Goal: Task Accomplishment & Management: Use online tool/utility

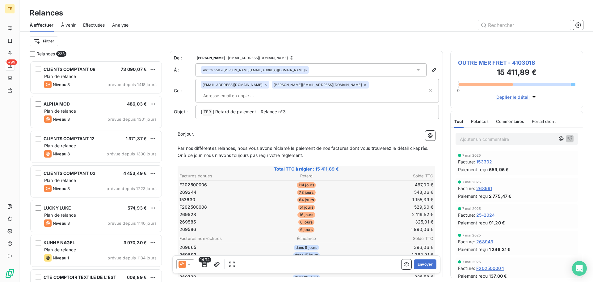
scroll to position [216, 128]
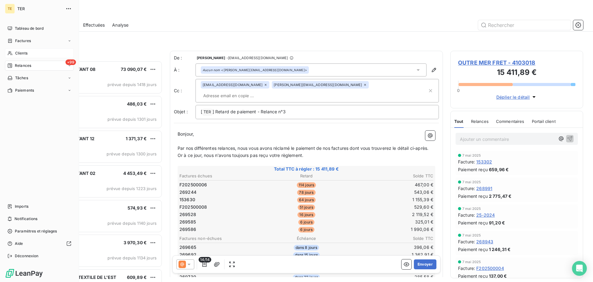
click at [17, 51] on span "Clients" at bounding box center [21, 53] width 12 height 6
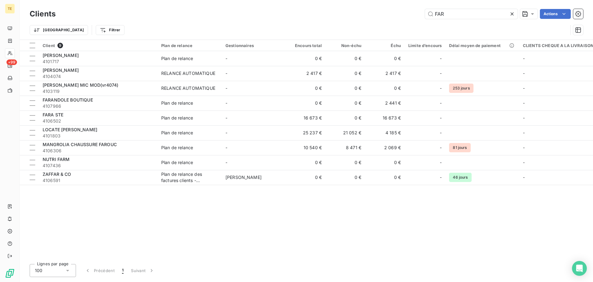
drag, startPoint x: 460, startPoint y: 13, endPoint x: 407, endPoint y: 11, distance: 52.9
click at [411, 12] on div "FAR Actions" at bounding box center [323, 14] width 520 height 10
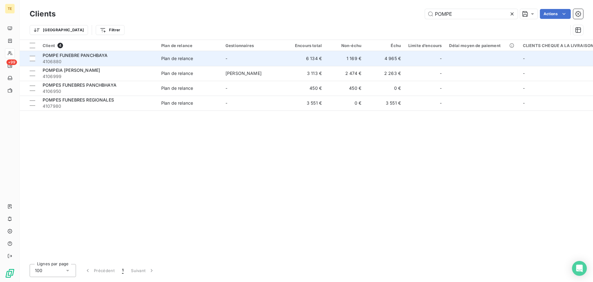
type input "POMPE"
click at [168, 61] on div "Plan de relance" at bounding box center [177, 58] width 32 height 6
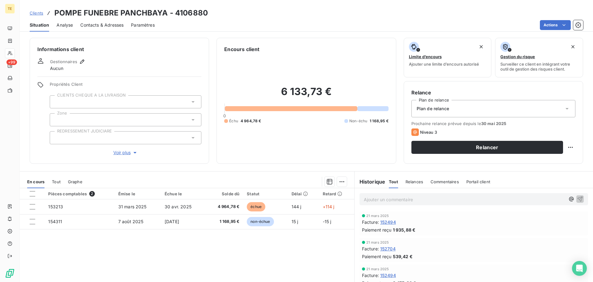
click at [106, 26] on span "Contacts & Adresses" at bounding box center [101, 25] width 43 height 6
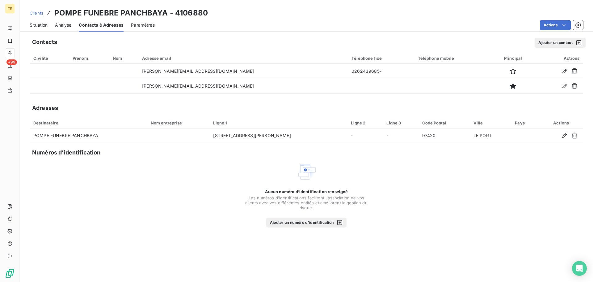
click at [37, 25] on span "Situation" at bounding box center [39, 25] width 18 height 6
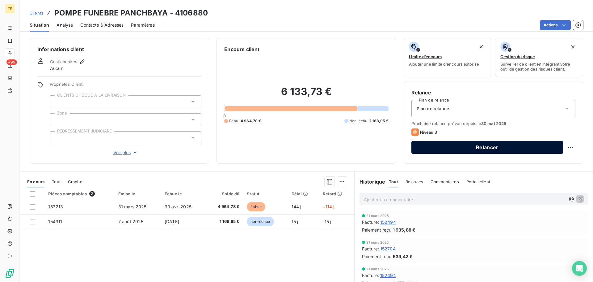
click at [478, 151] on button "Relancer" at bounding box center [488, 147] width 152 height 13
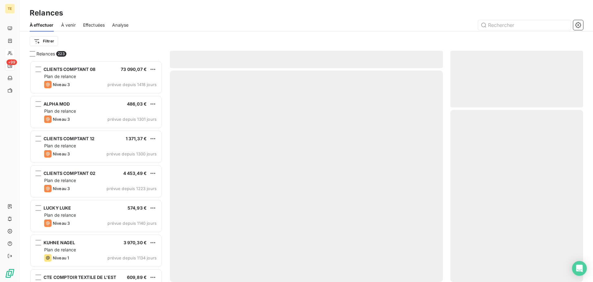
scroll to position [216, 128]
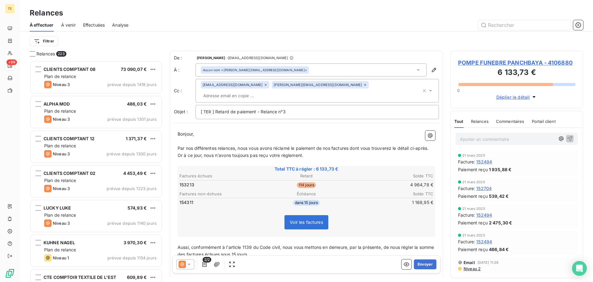
click at [192, 266] on icon at bounding box center [189, 264] width 6 height 6
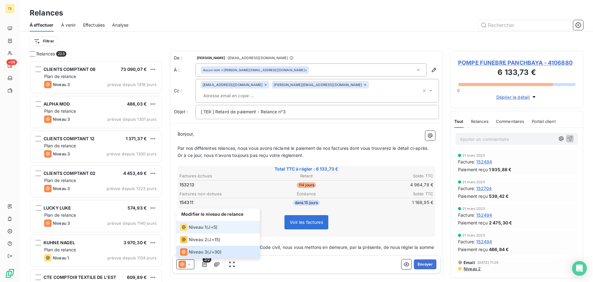
click at [192, 230] on span "Niveau 1" at bounding box center [198, 227] width 18 height 6
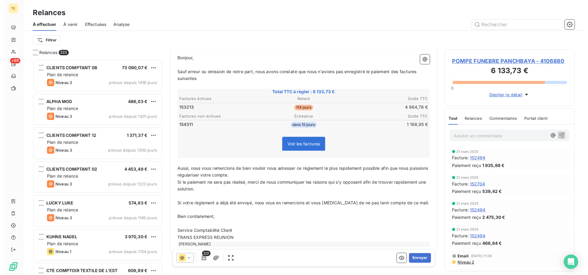
scroll to position [0, 0]
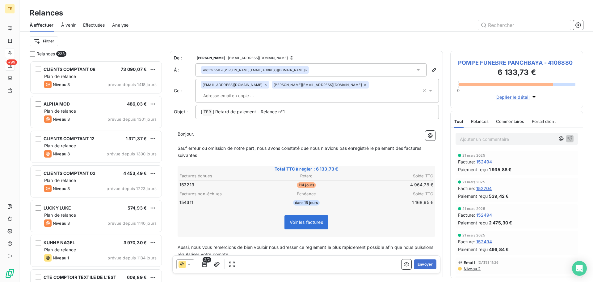
click at [272, 91] on input "text" at bounding box center [236, 95] width 71 height 9
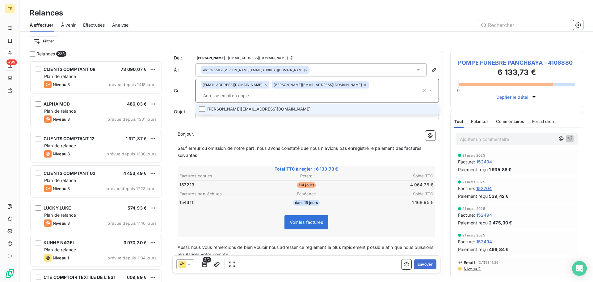
click at [276, 104] on li "[PERSON_NAME][EMAIL_ADDRESS][DOMAIN_NAME]" at bounding box center [318, 109] width 244 height 11
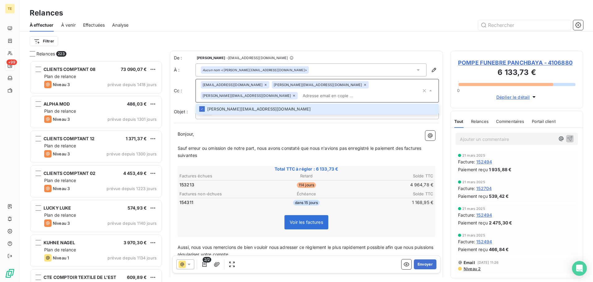
click at [367, 138] on p "﻿" at bounding box center [307, 141] width 258 height 7
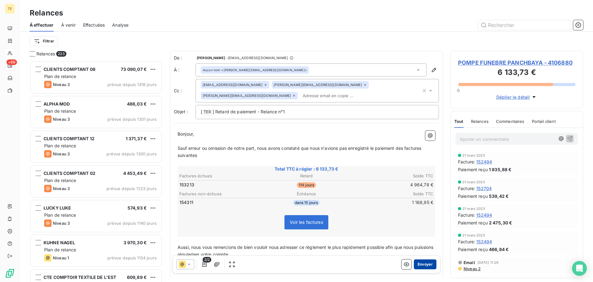
click at [424, 262] on button "Envoyer" at bounding box center [425, 264] width 23 height 10
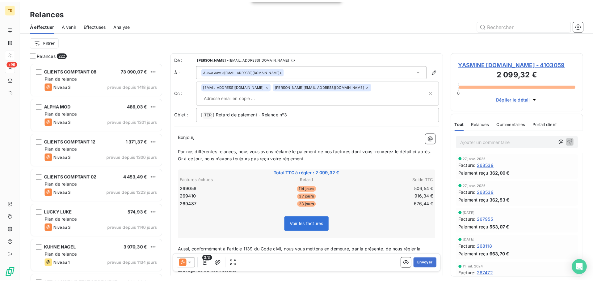
scroll to position [216, 128]
